Goal: Check status: Check status

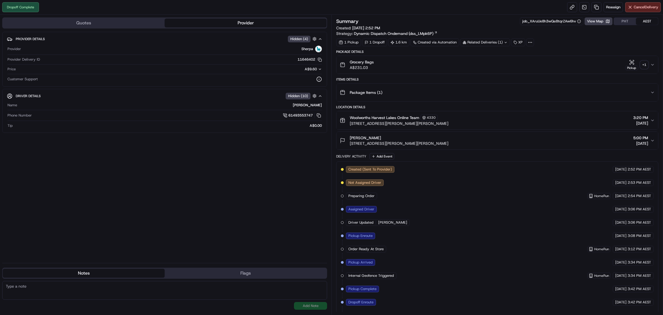
click at [504, 42] on div "Related Deliveries (1)" at bounding box center [486, 42] width 50 height 8
click at [505, 44] on icon at bounding box center [506, 43] width 4 height 4
click at [645, 64] on div "+ 1" at bounding box center [645, 65] width 8 height 8
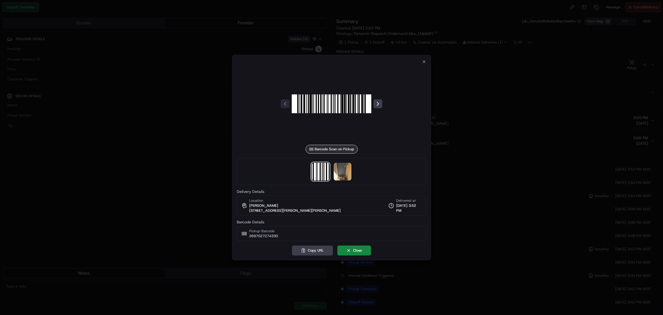
click at [352, 165] on div at bounding box center [332, 171] width 190 height 27
click at [346, 170] on img at bounding box center [343, 172] width 18 height 18
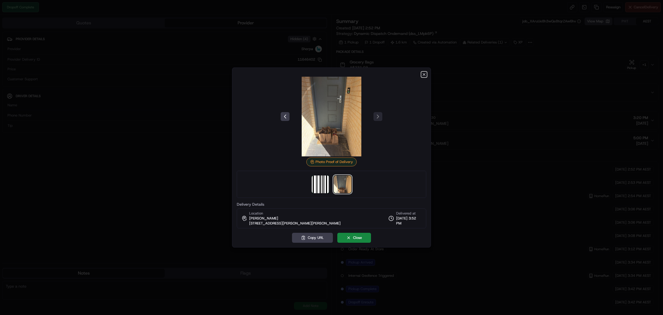
click at [426, 75] on icon "button" at bounding box center [424, 74] width 4 height 4
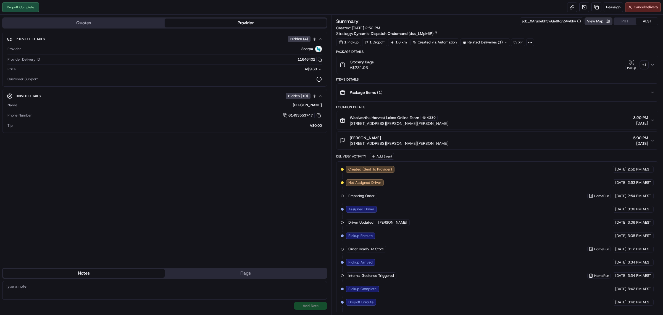
click at [603, 24] on button "View Map" at bounding box center [599, 21] width 28 height 8
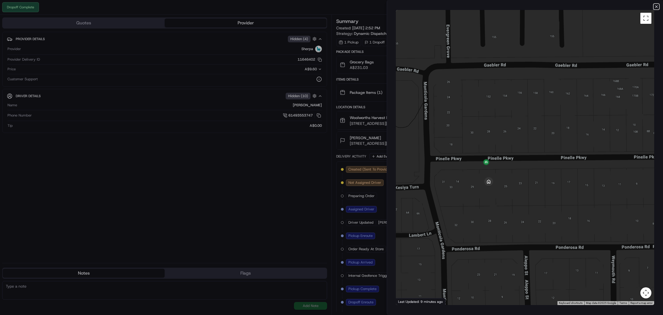
click at [655, 5] on icon "button" at bounding box center [657, 6] width 4 height 4
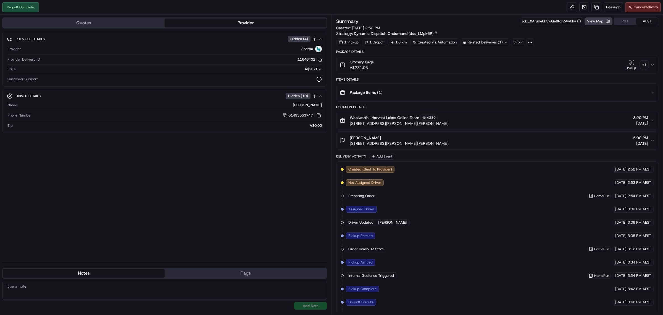
click at [507, 43] on icon at bounding box center [506, 43] width 4 height 4
click at [567, 46] on div "1 Pickup 1 Dropoff 1.6 km Created via Automation Related Deliveries (1) XP" at bounding box center [497, 42] width 322 height 8
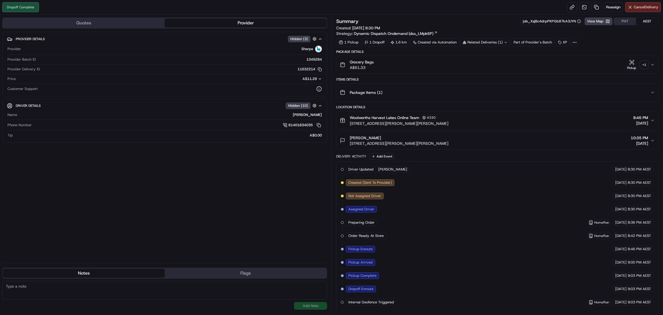
click at [649, 68] on div "Grocery Bags A$61.33 Pickup + 1" at bounding box center [495, 64] width 311 height 11
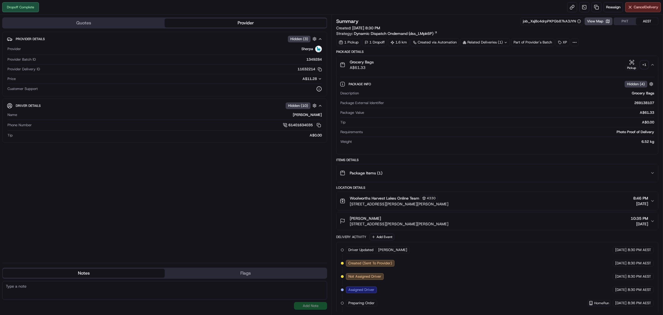
click at [646, 67] on div "+ 1" at bounding box center [645, 65] width 8 height 8
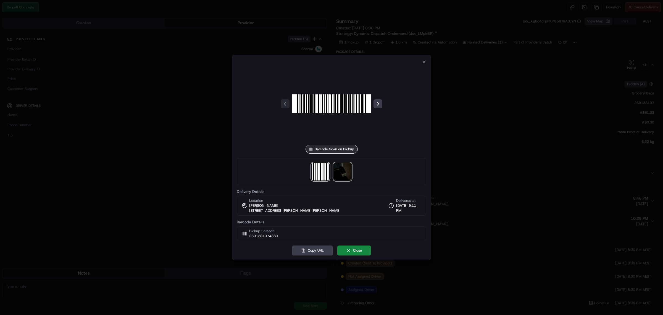
click at [343, 169] on img at bounding box center [343, 172] width 18 height 18
